Goal: Transaction & Acquisition: Book appointment/travel/reservation

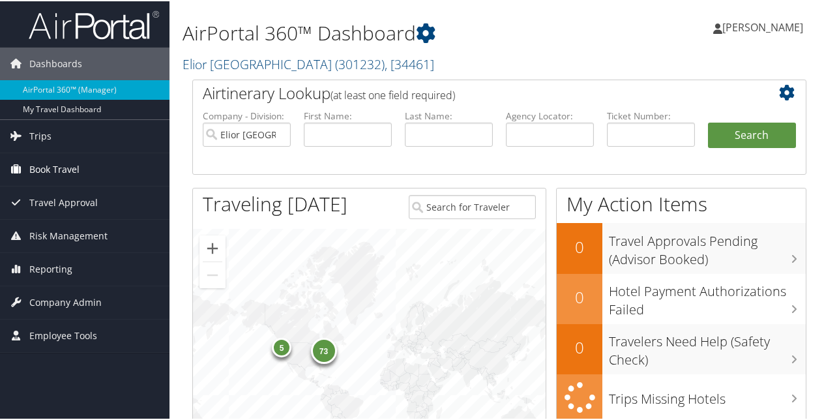
click at [80, 160] on link "Book Travel" at bounding box center [84, 168] width 169 height 33
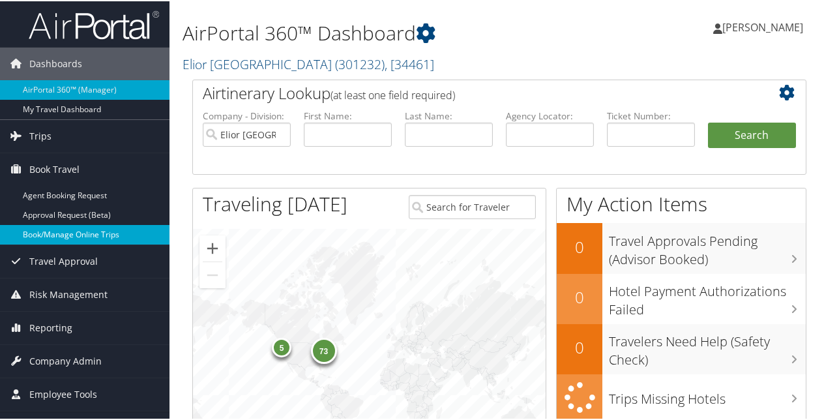
click at [57, 229] on link "Book/Manage Online Trips" at bounding box center [84, 234] width 169 height 20
